Goal: Information Seeking & Learning: Learn about a topic

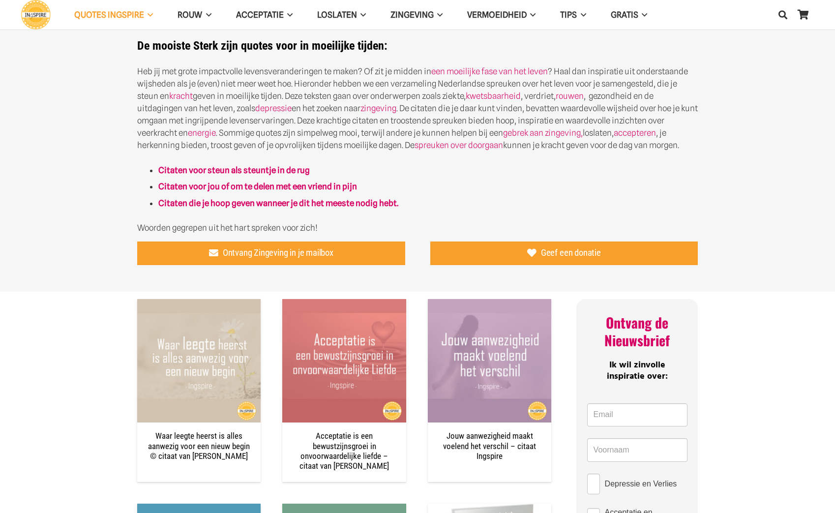
scroll to position [445, 0]
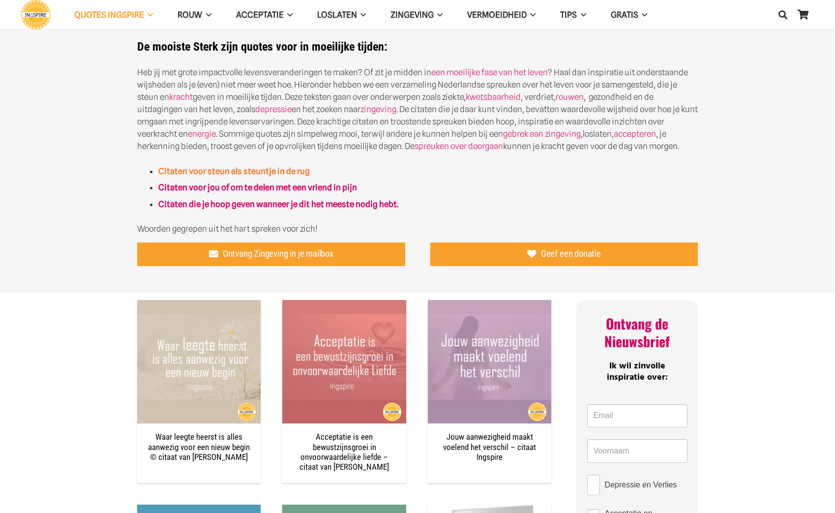
click at [226, 166] on strong "Citaten voor steun als steuntje in de rug" at bounding box center [233, 171] width 151 height 10
click at [270, 189] on strong "Citaten voor jou of om te delen met een vriend in pijn" at bounding box center [257, 187] width 199 height 10
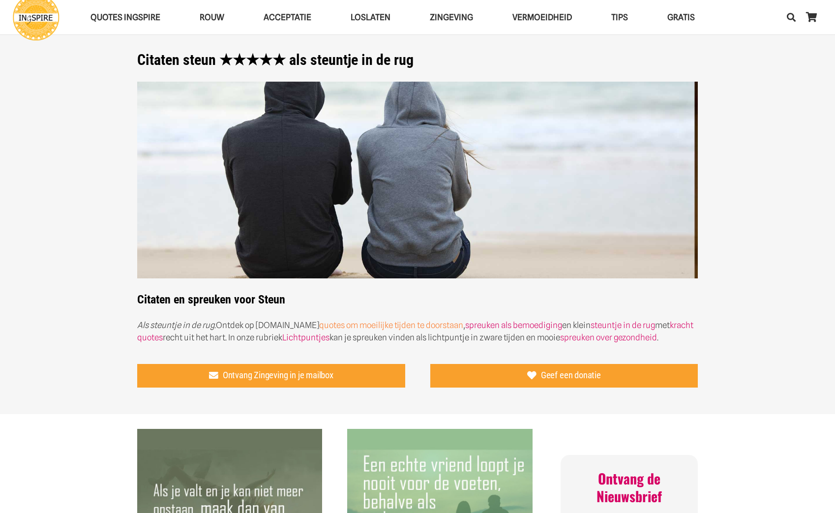
click at [374, 324] on link "quotes om moeilijke tijden te doorstaan" at bounding box center [391, 325] width 144 height 10
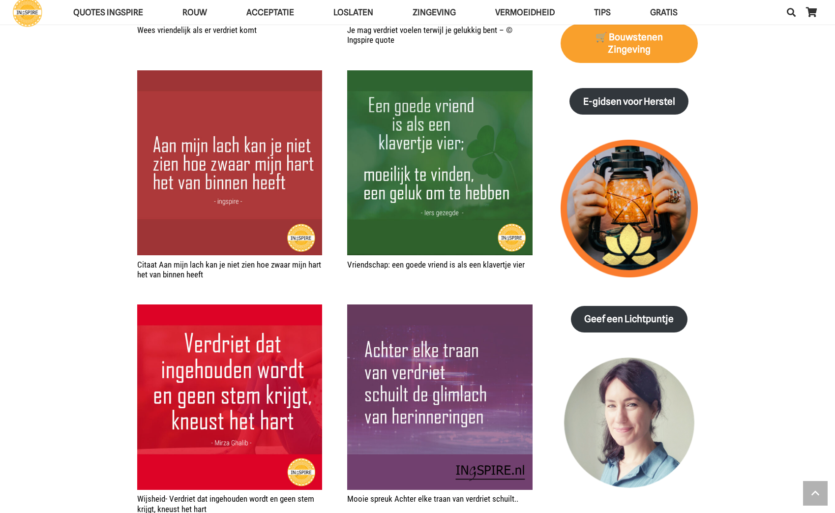
scroll to position [1120, 0]
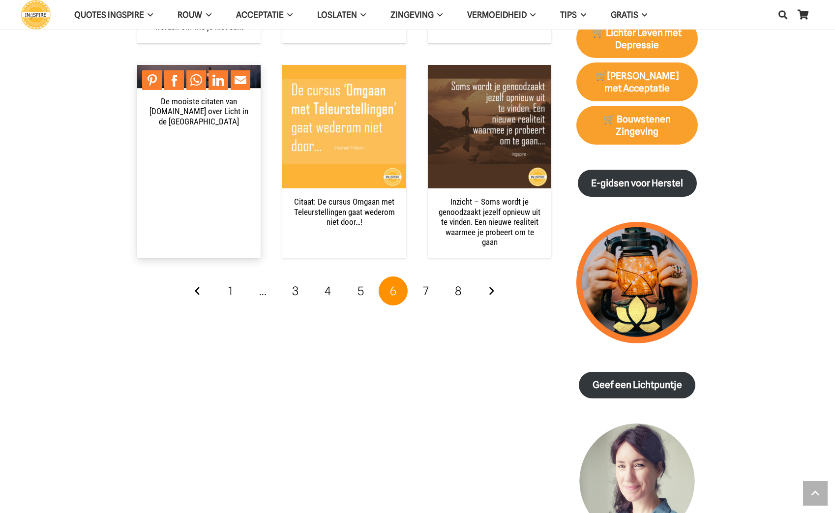
scroll to position [1285, 0]
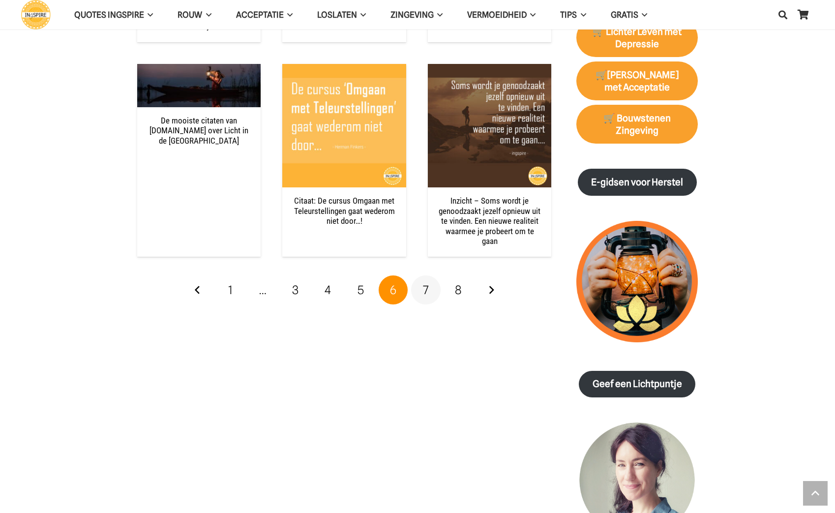
click at [428, 283] on span "7" at bounding box center [426, 290] width 6 height 14
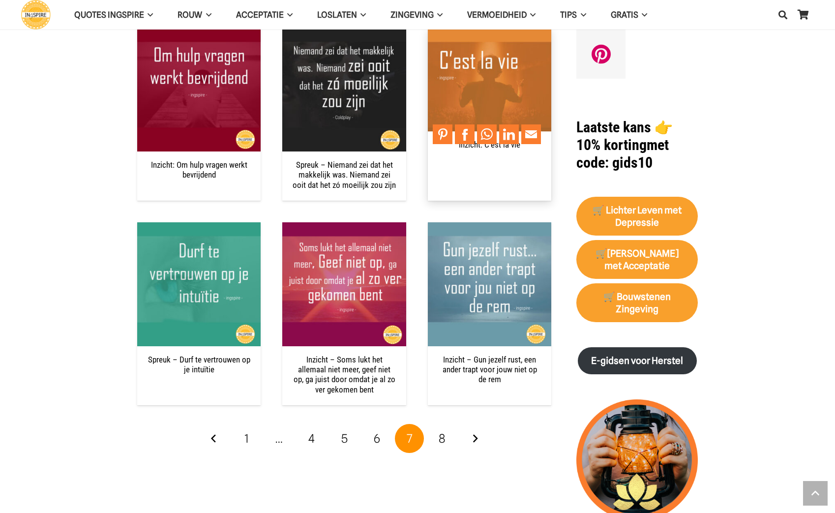
scroll to position [1107, 0]
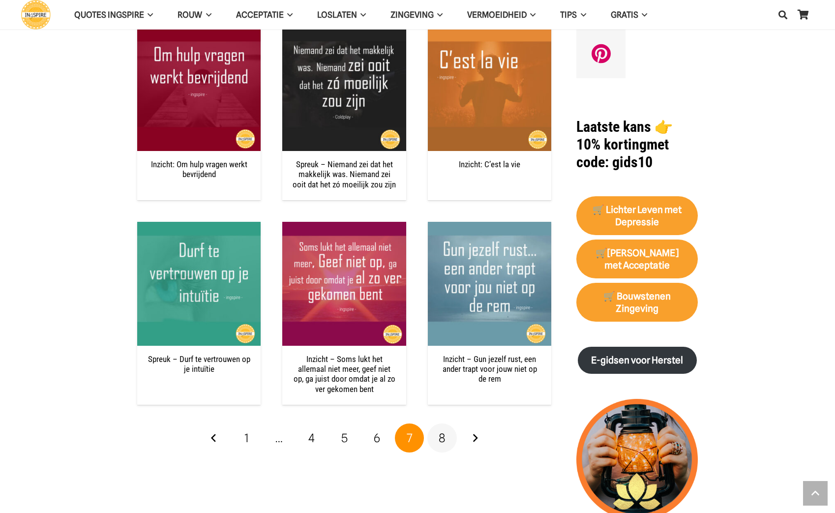
click at [444, 431] on span "8" at bounding box center [442, 438] width 7 height 14
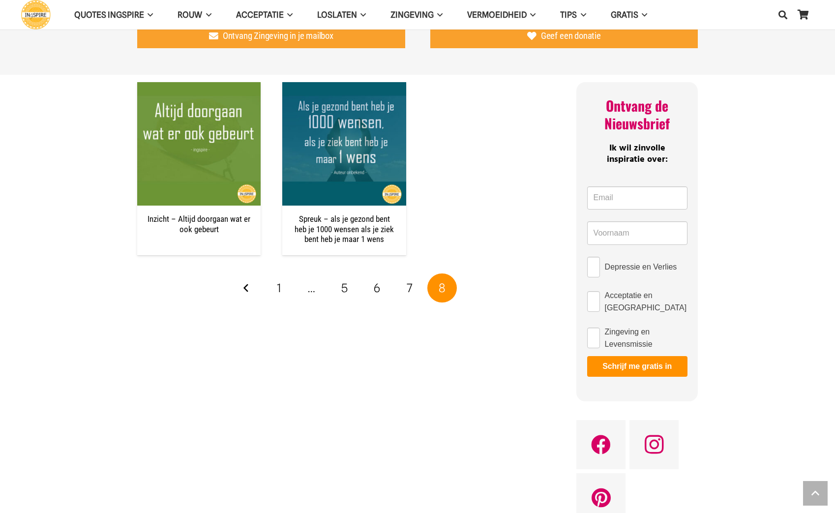
scroll to position [694, 0]
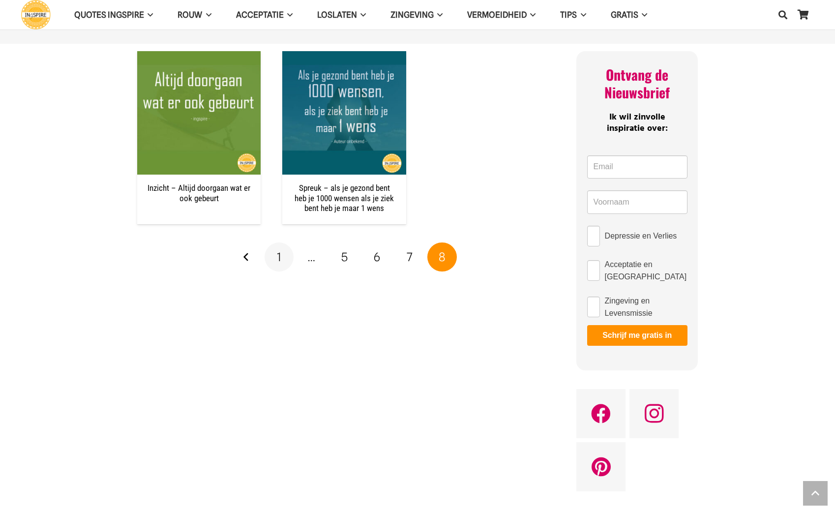
click at [277, 255] on span "1" at bounding box center [279, 257] width 4 height 14
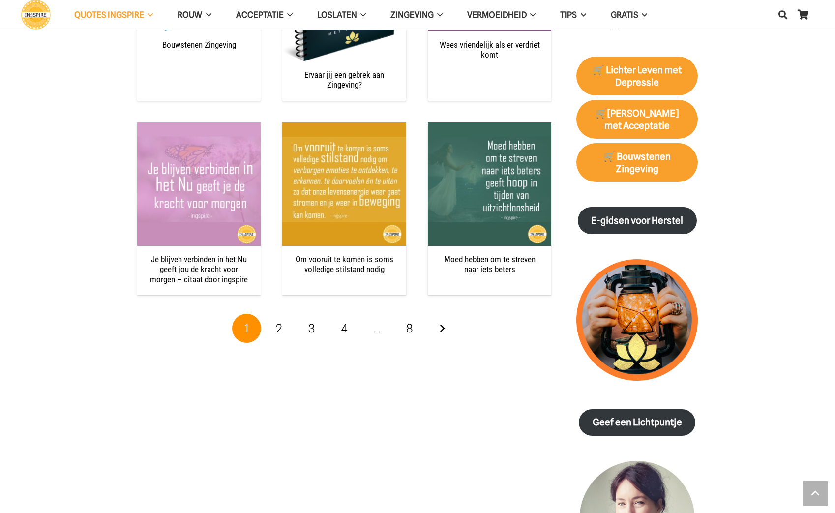
scroll to position [1258, 0]
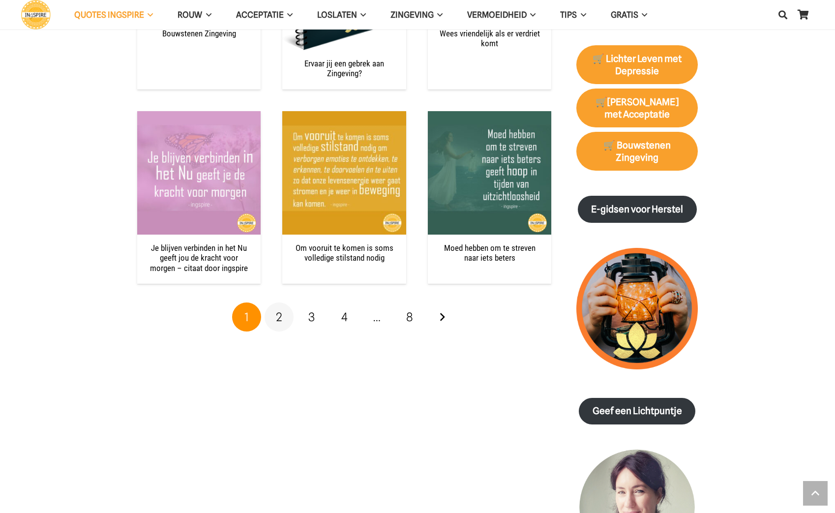
click at [281, 310] on span "2" at bounding box center [279, 317] width 6 height 14
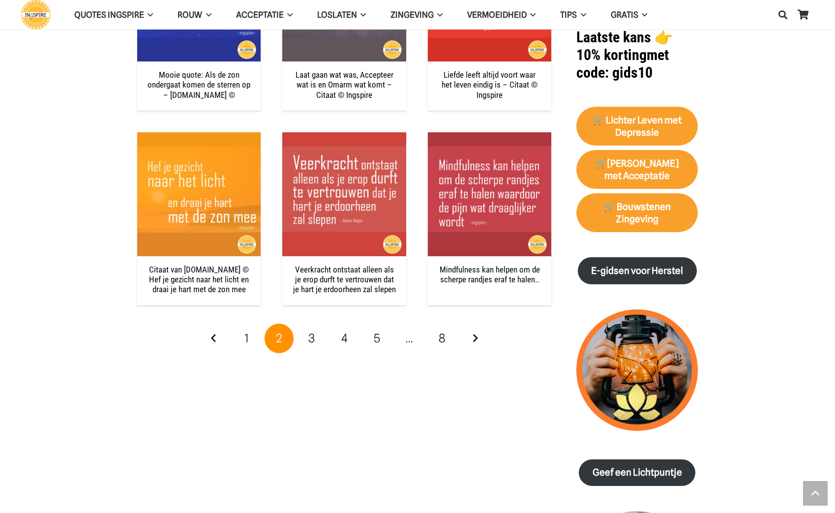
scroll to position [1205, 0]
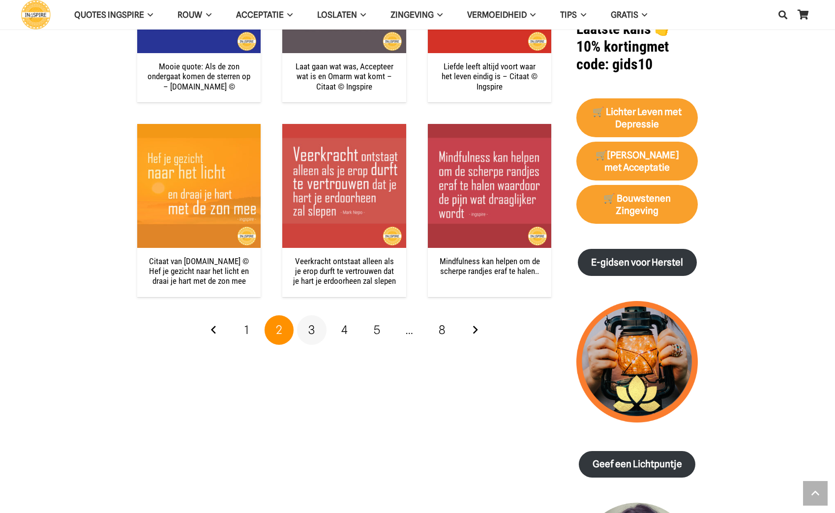
click at [314, 325] on span "3" at bounding box center [311, 330] width 6 height 14
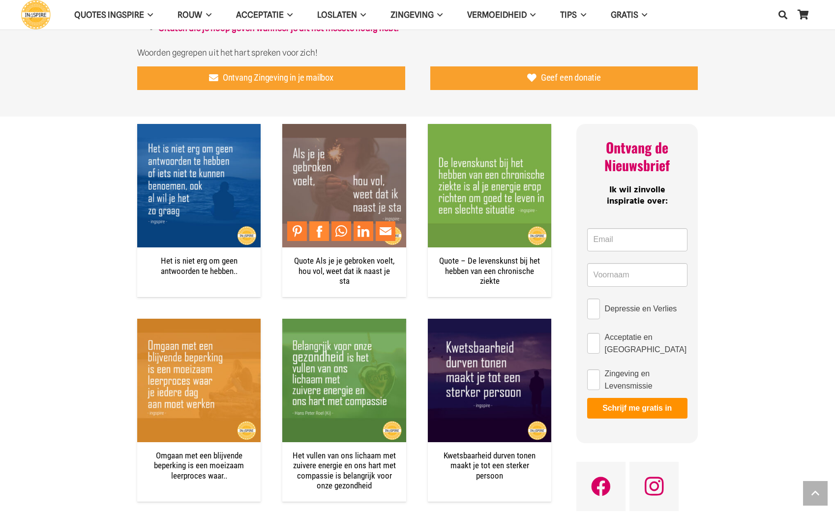
scroll to position [622, 0]
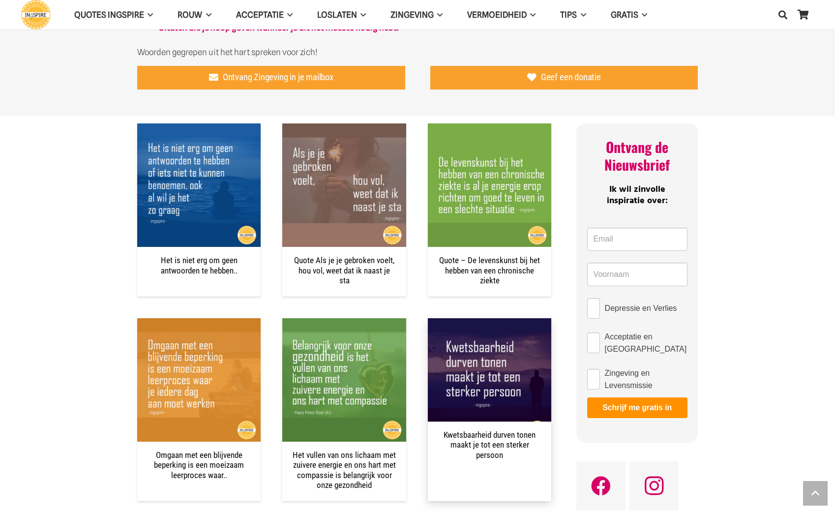
drag, startPoint x: 498, startPoint y: 446, endPoint x: 459, endPoint y: 435, distance: 40.3
click at [458, 432] on h2 "Kwetsbaarheid durven tonen maakt je tot een sterker persoon" at bounding box center [490, 445] width 104 height 30
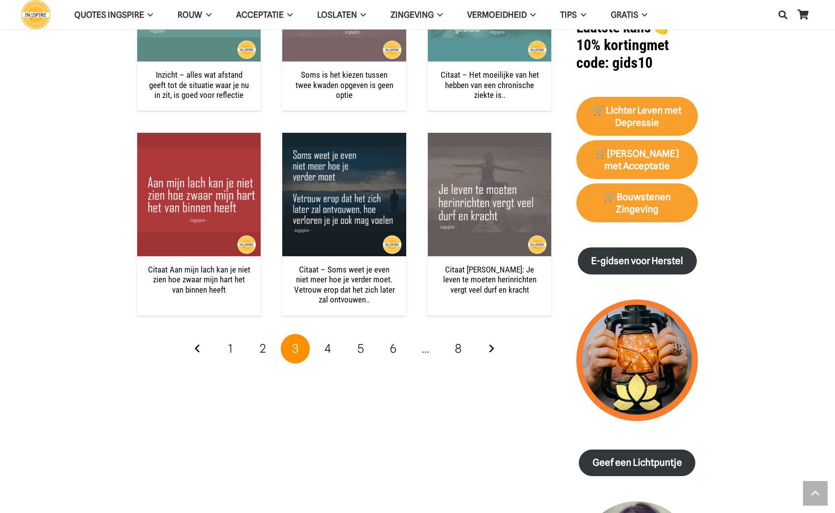
scroll to position [1218, 0]
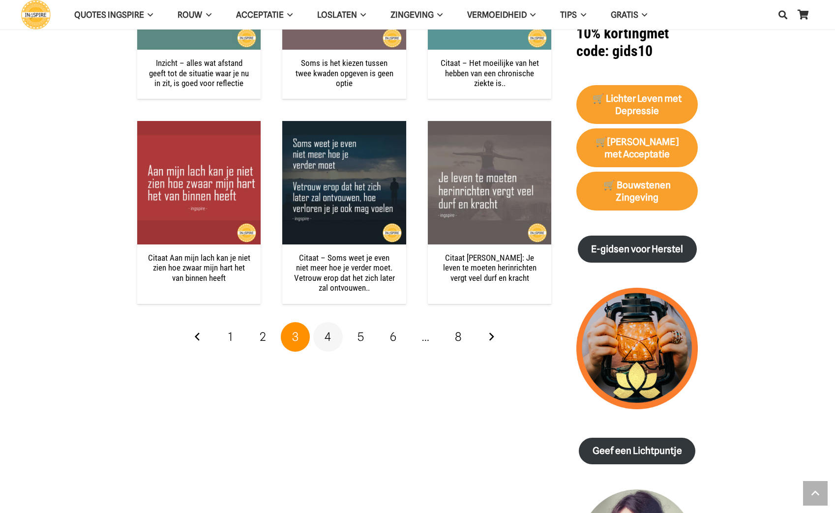
click at [330, 333] on span "4" at bounding box center [328, 336] width 6 height 14
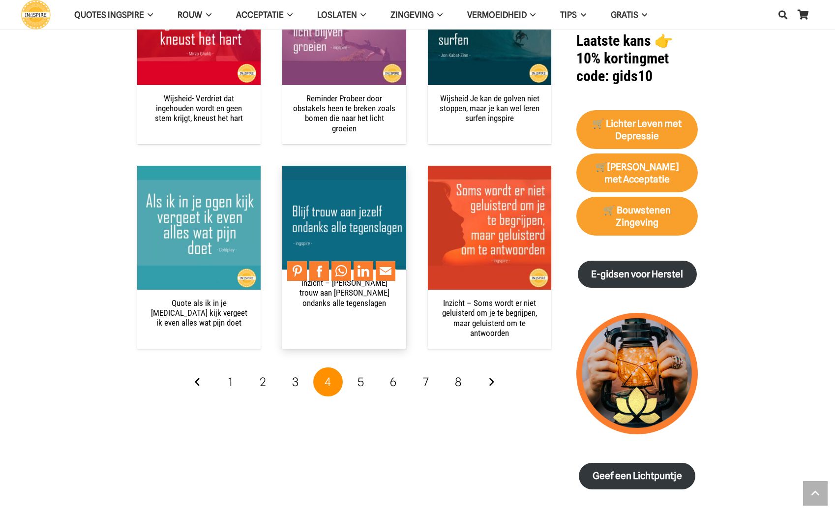
scroll to position [1205, 0]
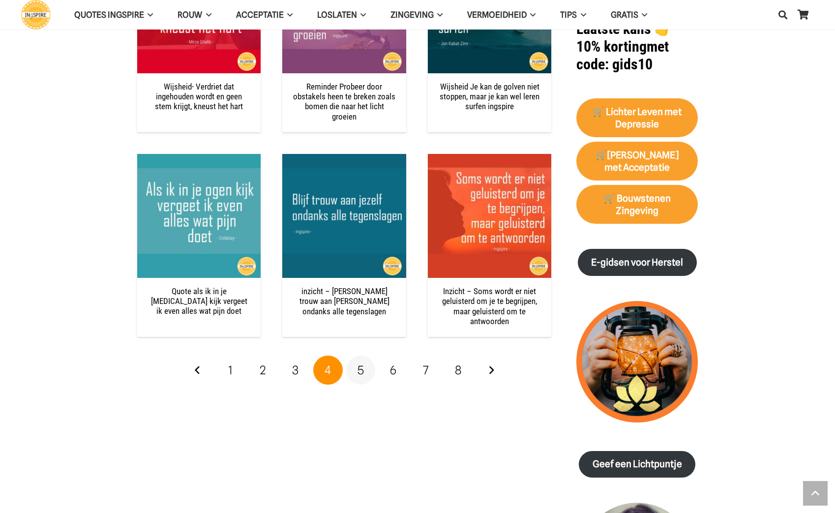
click at [360, 364] on span "5" at bounding box center [361, 370] width 6 height 14
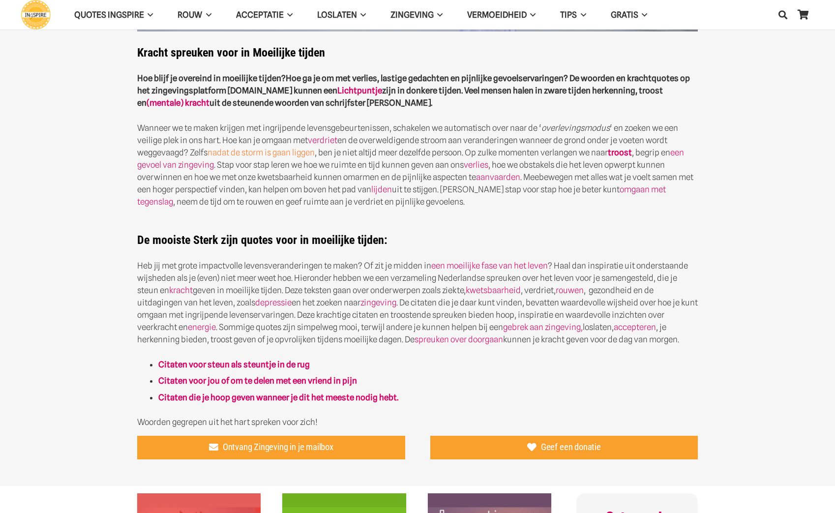
scroll to position [252, 0]
